Goal: Communication & Community: Ask a question

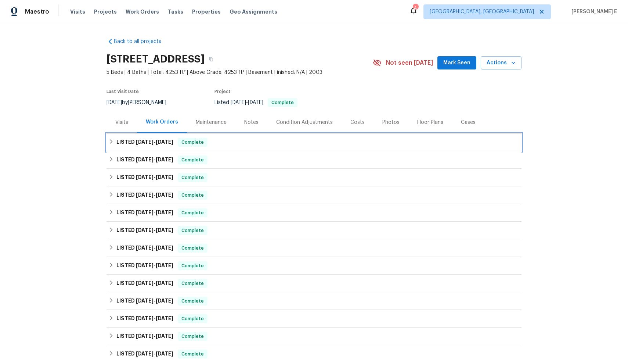
click at [112, 142] on div "LISTED [DATE] - [DATE] Complete" at bounding box center [314, 142] width 411 height 9
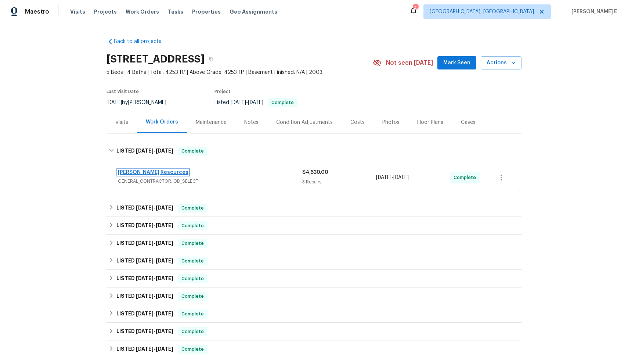
click at [145, 174] on link "[PERSON_NAME] Resources" at bounding box center [153, 172] width 71 height 5
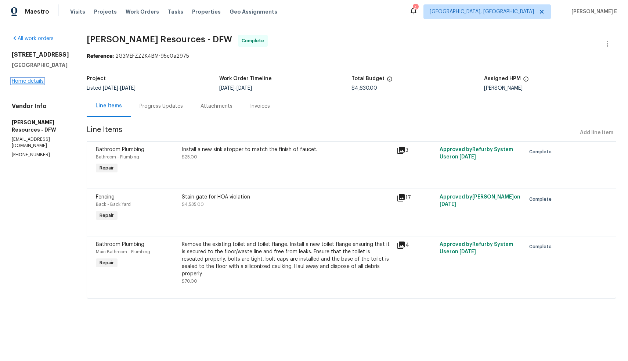
click at [30, 79] on link "Home details" at bounding box center [28, 81] width 32 height 5
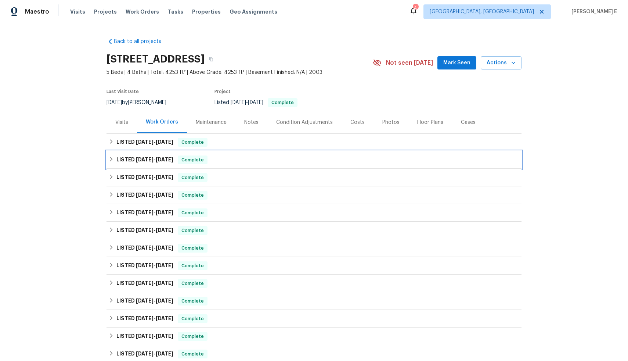
click at [110, 159] on icon at bounding box center [111, 159] width 3 height 4
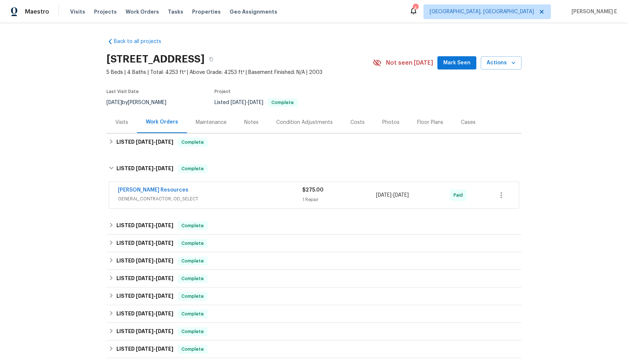
click at [240, 199] on span "GENERAL_CONTRACTOR, OD_SELECT" at bounding box center [210, 198] width 184 height 7
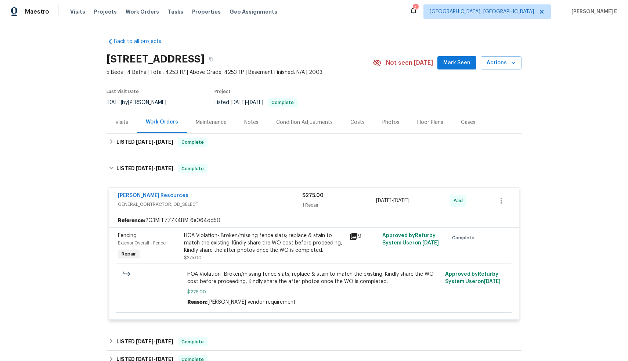
click at [350, 239] on icon at bounding box center [353, 236] width 7 height 7
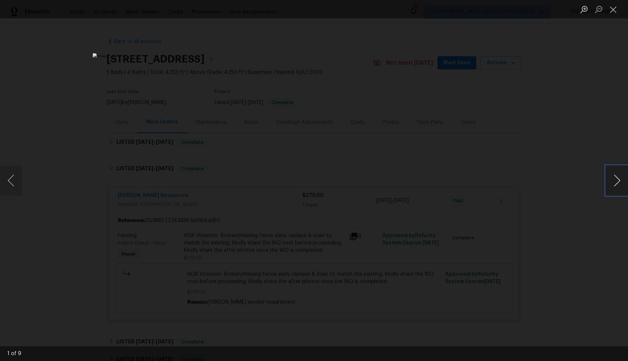
click at [608, 181] on button "Next image" at bounding box center [617, 180] width 22 height 29
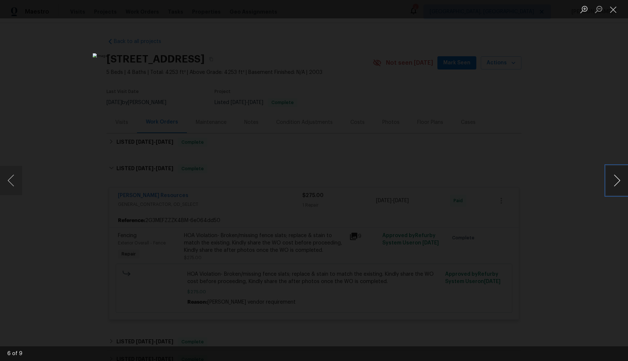
click at [608, 181] on button "Next image" at bounding box center [617, 180] width 22 height 29
click at [543, 183] on div "Lightbox" at bounding box center [314, 180] width 628 height 361
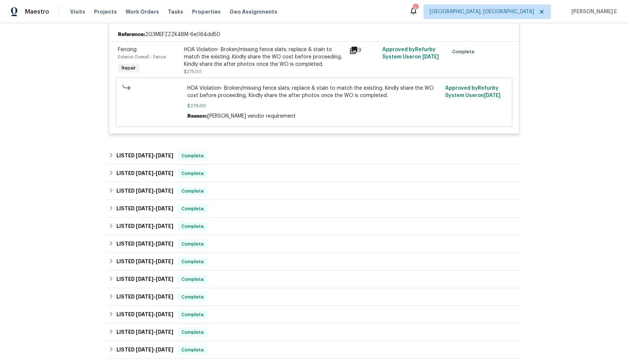
scroll to position [191, 0]
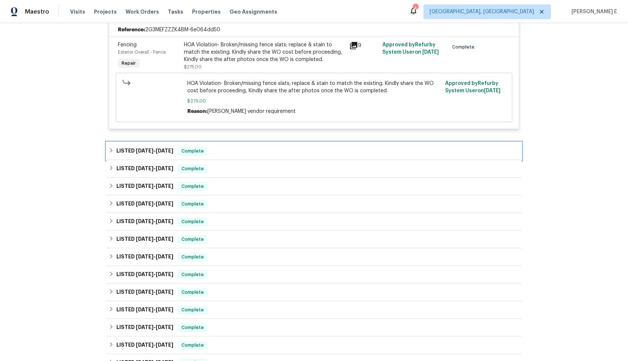
click at [109, 151] on icon at bounding box center [111, 150] width 5 height 5
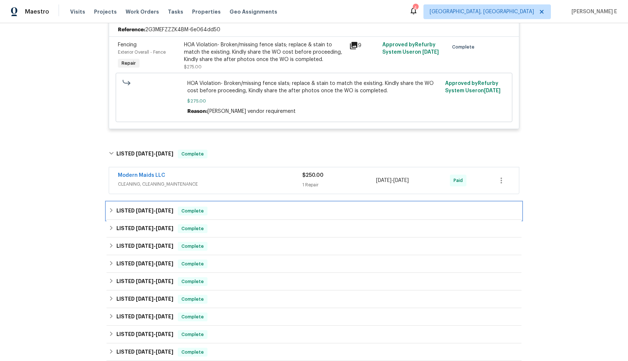
click at [110, 209] on icon at bounding box center [111, 210] width 3 height 4
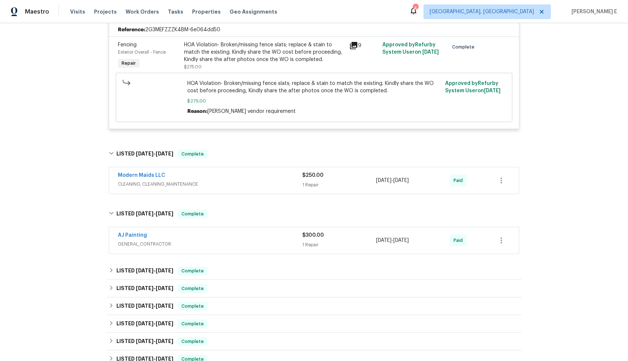
click at [232, 242] on span "GENERAL_CONTRACTOR" at bounding box center [210, 243] width 184 height 7
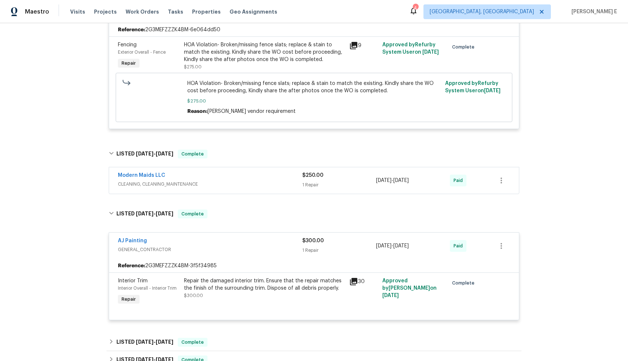
click at [239, 181] on span "CLEANING, CLEANING_MAINTENANCE" at bounding box center [210, 183] width 184 height 7
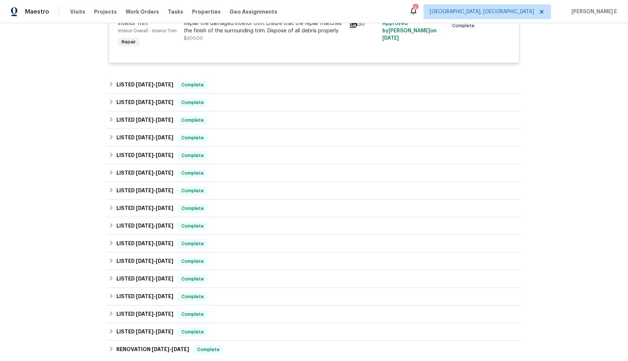
scroll to position [652, 0]
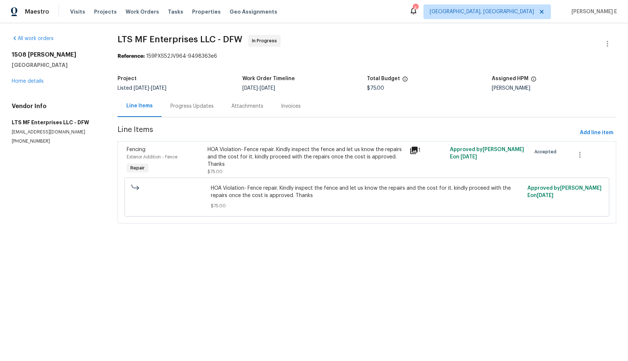
click at [195, 108] on div "Progress Updates" at bounding box center [191, 105] width 43 height 7
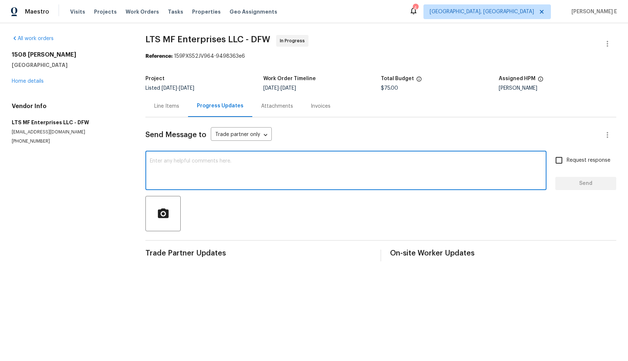
click at [226, 173] on textarea at bounding box center [346, 171] width 392 height 26
type textarea "Hi, Is there any update on the WO ?"
click at [553, 160] on input "Request response" at bounding box center [558, 159] width 15 height 15
checkbox input "true"
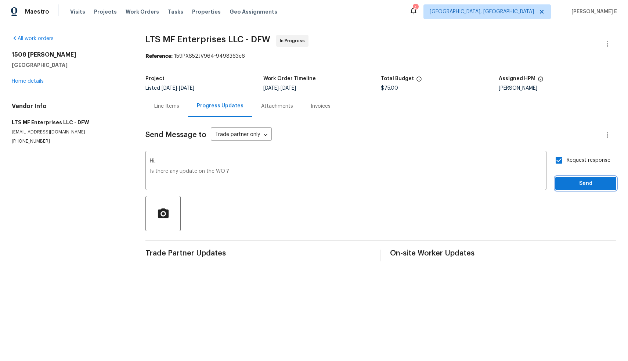
click at [582, 186] on span "Send" at bounding box center [585, 183] width 49 height 9
